Goal: Task Accomplishment & Management: Use online tool/utility

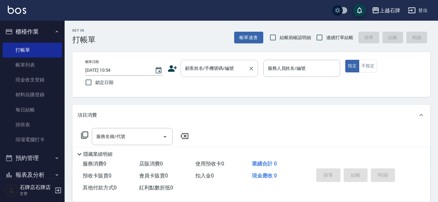
click at [198, 62] on div "顧客姓名/手機號碼/編號" at bounding box center [218, 68] width 77 height 17
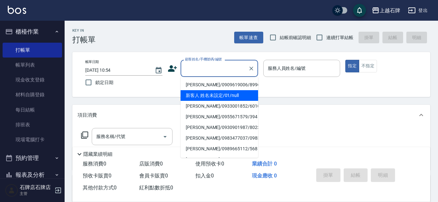
click at [243, 98] on li "新客人 姓名未設定/01/null" at bounding box center [218, 95] width 77 height 11
type input "新客人 姓名未設定/01/null"
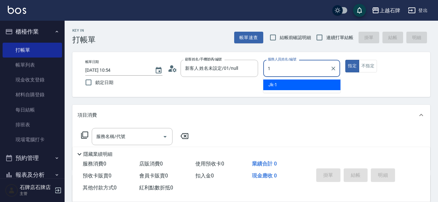
click at [297, 86] on div "Jk -1" at bounding box center [301, 84] width 77 height 11
type input "Jk-1"
drag, startPoint x: 367, startPoint y: 62, endPoint x: 364, endPoint y: 64, distance: 4.4
click at [368, 62] on button "不指定" at bounding box center [367, 66] width 18 height 13
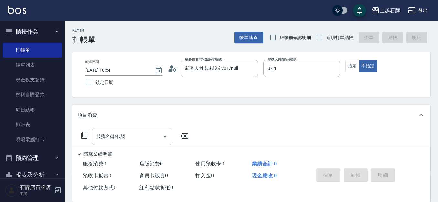
click at [133, 136] on input "服務名稱/代號" at bounding box center [127, 136] width 65 height 11
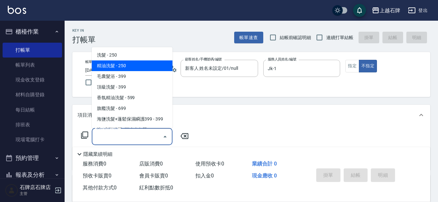
click at [162, 64] on span "精油洗髮 - 250" at bounding box center [132, 65] width 81 height 11
type input "精油洗髮(102)"
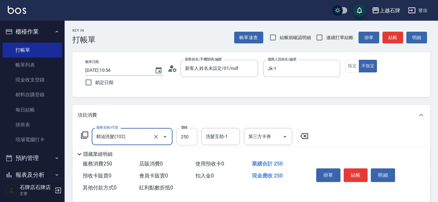
click at [189, 137] on input "250" at bounding box center [186, 136] width 21 height 17
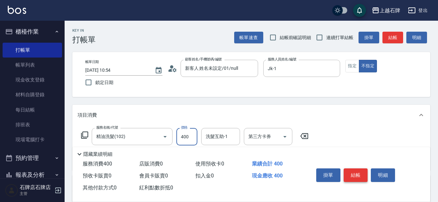
type input "400"
click at [358, 169] on button "結帳" at bounding box center [355, 175] width 24 height 14
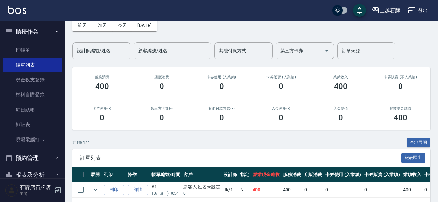
scroll to position [59, 0]
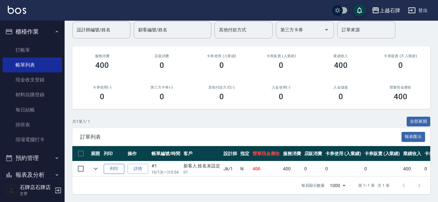
click at [115, 166] on button "列印" at bounding box center [114, 169] width 21 height 10
click at [31, 48] on link "打帳單" at bounding box center [32, 50] width 59 height 15
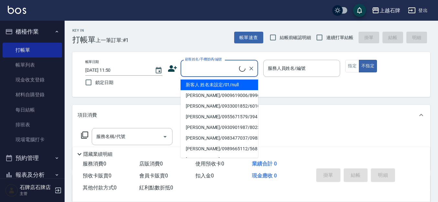
drag, startPoint x: 208, startPoint y: 67, endPoint x: 245, endPoint y: 73, distance: 37.9
click at [214, 66] on input "顧客姓名/手機號碼/編號" at bounding box center [210, 68] width 55 height 11
drag, startPoint x: 244, startPoint y: 86, endPoint x: 282, endPoint y: 83, distance: 37.8
click at [247, 86] on li "新客人 姓名未設定/01/null" at bounding box center [218, 84] width 77 height 11
type input "1"
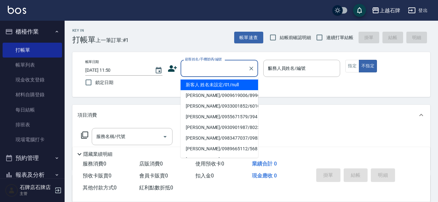
type input "新客人 姓名未設定/01/null"
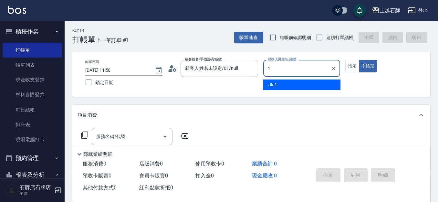
click at [282, 83] on div "Jk -1" at bounding box center [301, 84] width 77 height 11
type input "Jk-1"
click at [132, 142] on input "服務名稱/代號" at bounding box center [127, 136] width 65 height 11
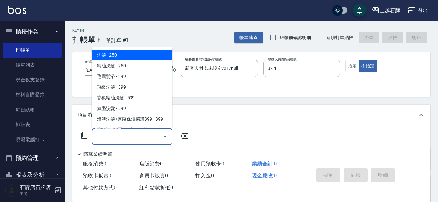
click at [153, 62] on span "精油洗髮 - 250" at bounding box center [132, 65] width 81 height 11
type input "精油洗髮(102)"
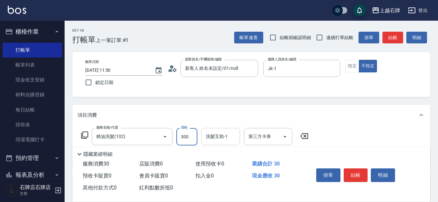
type input "300"
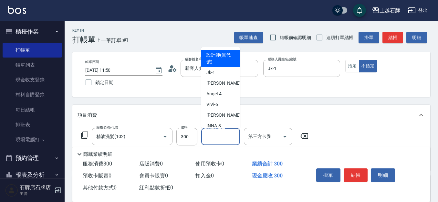
drag, startPoint x: 210, startPoint y: 134, endPoint x: 241, endPoint y: 168, distance: 46.0
click at [214, 134] on div "洗髮互助-1 洗髮互助-1" at bounding box center [220, 136] width 39 height 17
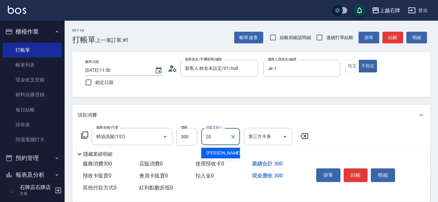
click at [237, 155] on div "[PERSON_NAME] -20" at bounding box center [220, 152] width 39 height 11
type input "[PERSON_NAME]-20"
click at [353, 168] on button "結帳" at bounding box center [355, 175] width 24 height 14
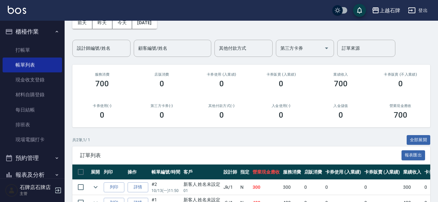
scroll to position [75, 0]
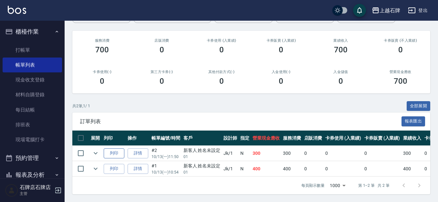
click at [115, 148] on button "列印" at bounding box center [114, 153] width 21 height 10
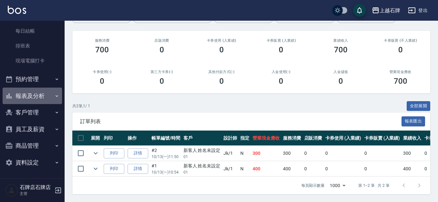
click at [38, 96] on button "報表及分析" at bounding box center [32, 95] width 59 height 17
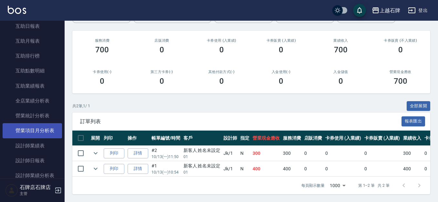
scroll to position [272, 0]
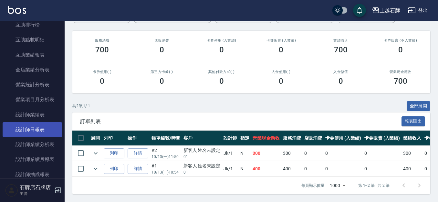
click at [49, 124] on link "設計師日報表" at bounding box center [32, 129] width 59 height 15
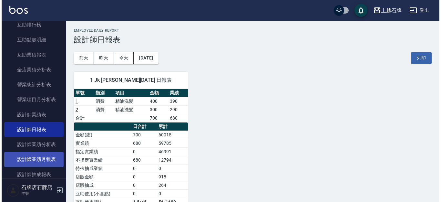
scroll to position [305, 0]
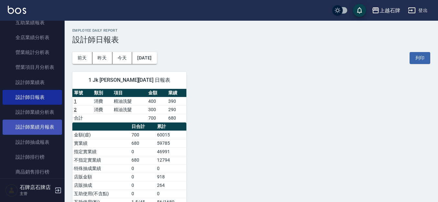
click at [24, 126] on link "設計師業績月報表" at bounding box center [32, 126] width 59 height 15
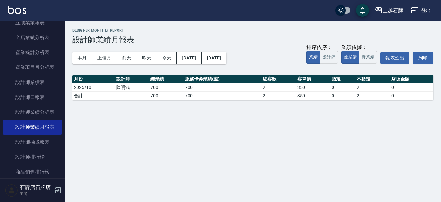
drag, startPoint x: 86, startPoint y: 59, endPoint x: 104, endPoint y: 52, distance: 19.5
click at [86, 59] on button "本月" at bounding box center [82, 58] width 20 height 12
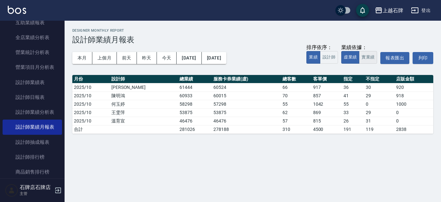
click at [366, 59] on button "實業績" at bounding box center [368, 57] width 18 height 13
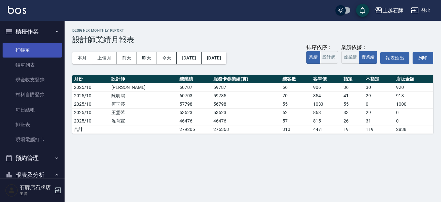
click at [38, 50] on link "打帳單" at bounding box center [32, 50] width 59 height 15
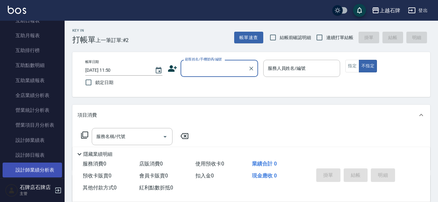
scroll to position [258, 0]
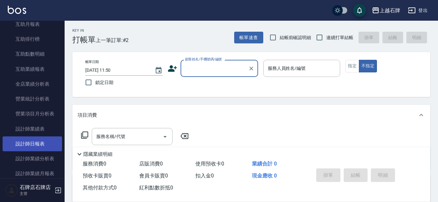
click at [51, 145] on link "設計師日報表" at bounding box center [32, 143] width 59 height 15
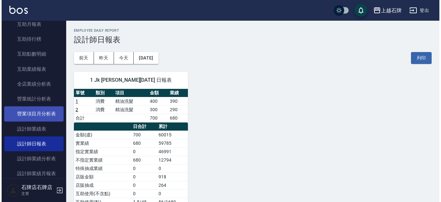
scroll to position [323, 0]
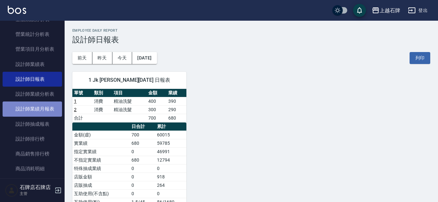
click at [50, 112] on link "設計師業績月報表" at bounding box center [32, 108] width 59 height 15
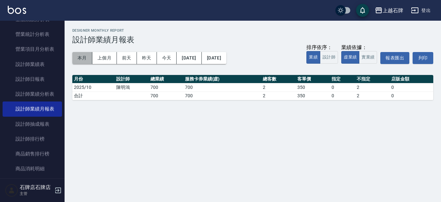
click at [86, 59] on button "本月" at bounding box center [82, 58] width 20 height 12
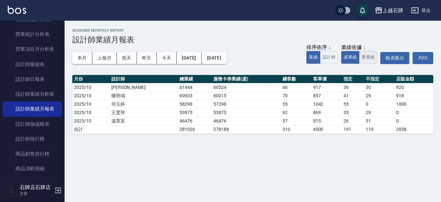
click at [367, 56] on button "實業績" at bounding box center [368, 57] width 18 height 13
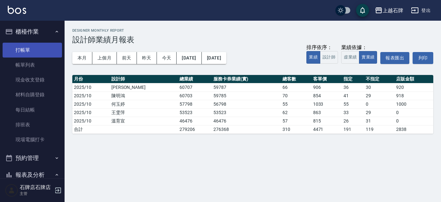
click at [37, 49] on link "打帳單" at bounding box center [32, 50] width 59 height 15
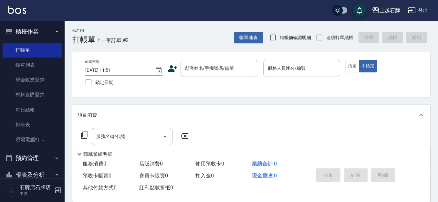
click at [216, 37] on div "Key In 打帳單 上一筆訂單:#2 帳單速查 結帳前確認明細 連續打單結帳 掛單 結帳 明細" at bounding box center [247, 33] width 365 height 24
